Goal: Find specific page/section: Find specific page/section

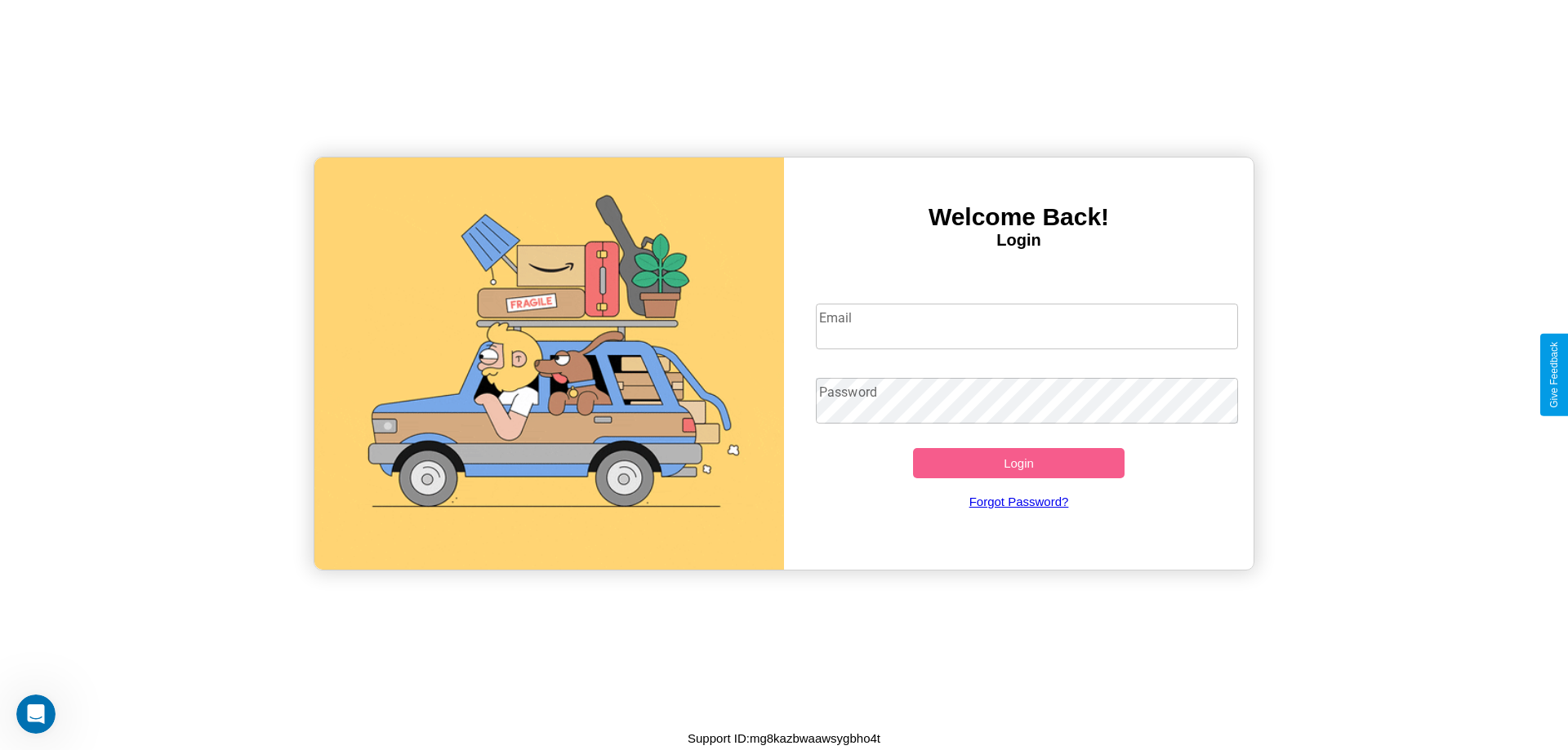
click at [1027, 326] on input "Email" at bounding box center [1027, 327] width 423 height 46
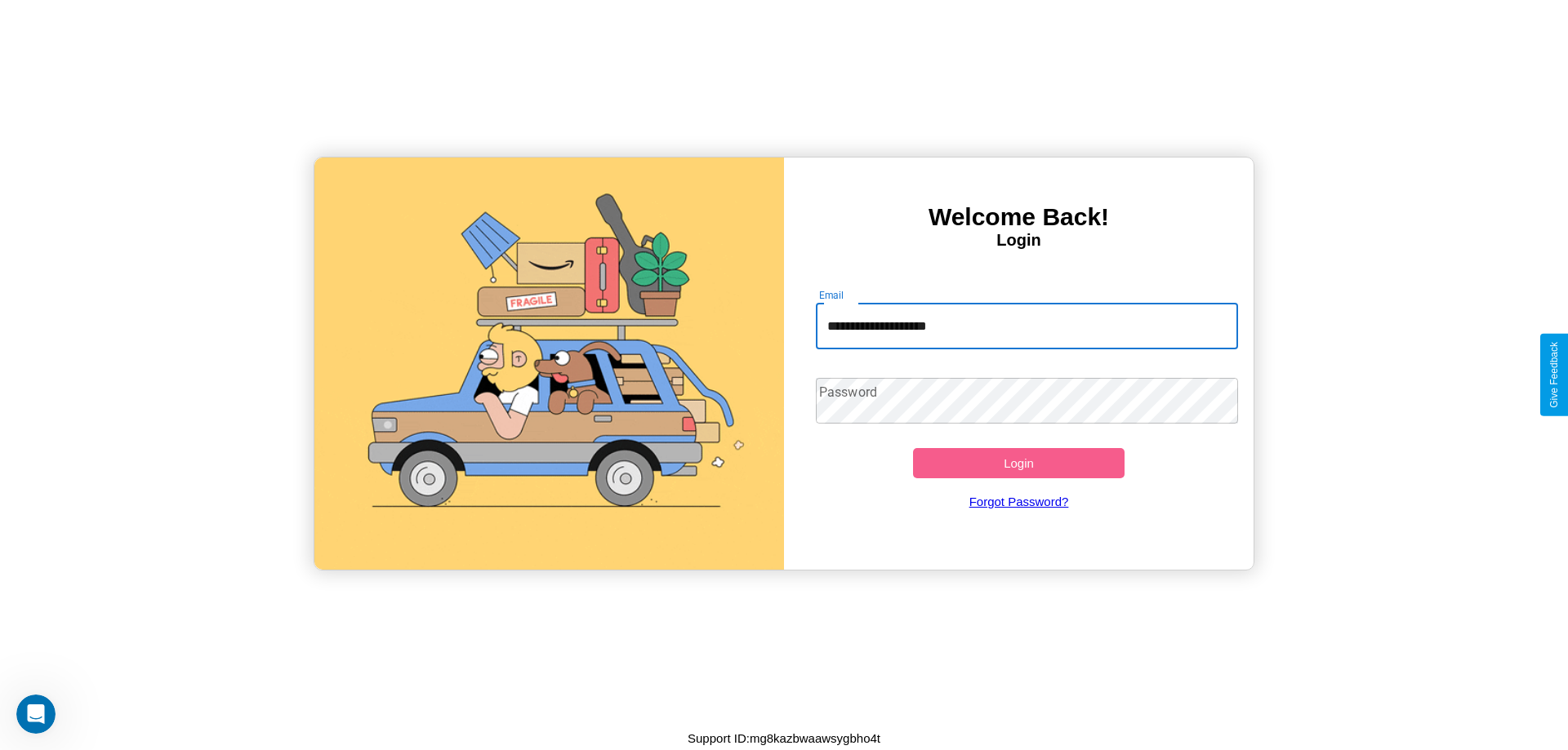
type input "**********"
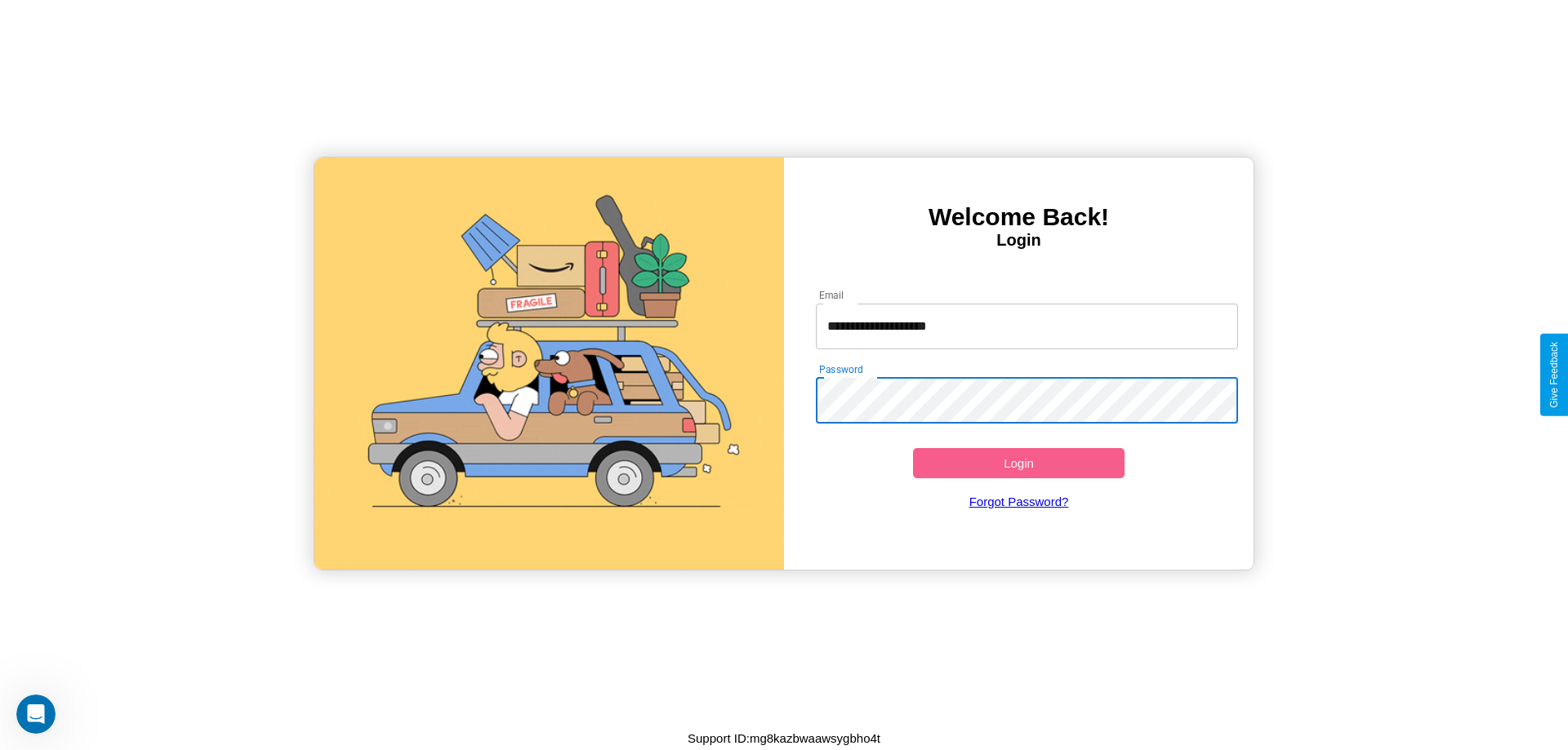
click at [1018, 463] on button "Login" at bounding box center [1018, 463] width 211 height 31
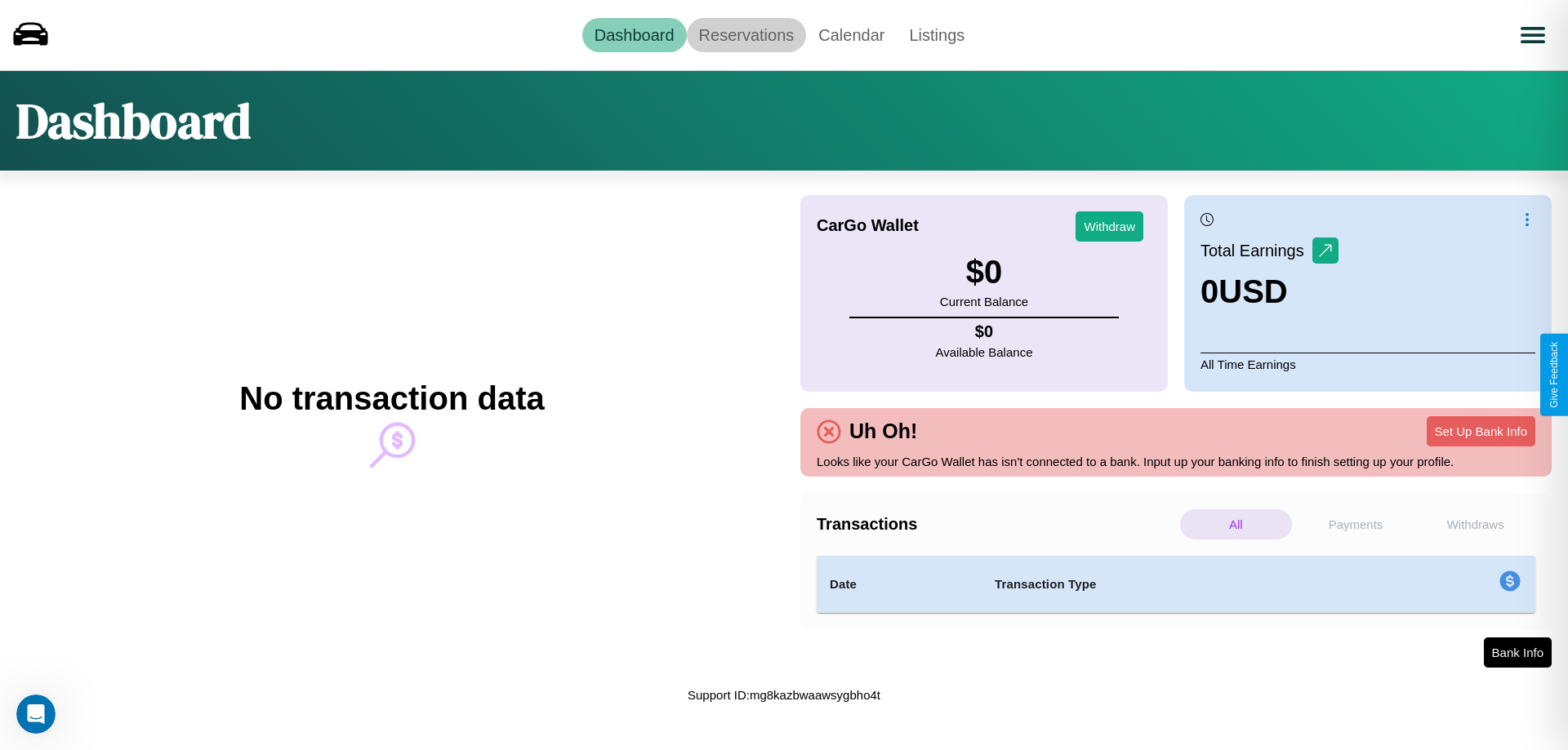
click at [746, 34] on link "Reservations" at bounding box center [746, 35] width 120 height 34
